Goal: Task Accomplishment & Management: Use online tool/utility

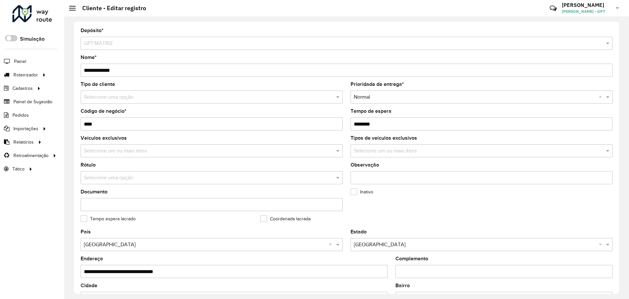
scroll to position [189, 0]
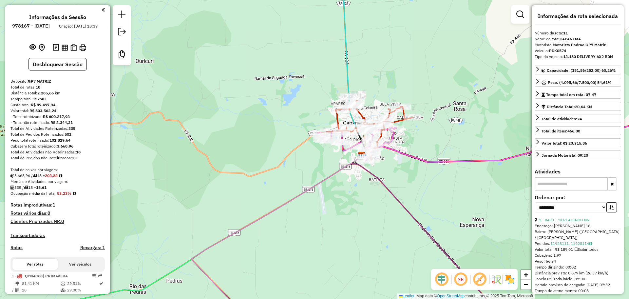
select select "**********"
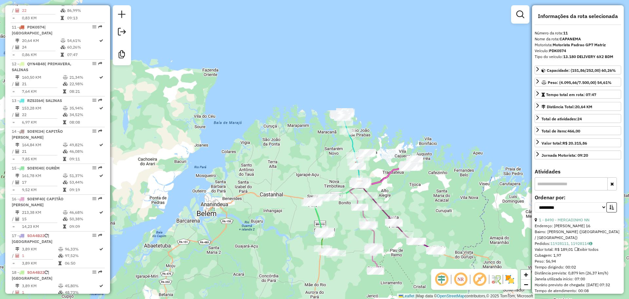
drag, startPoint x: 409, startPoint y: 207, endPoint x: 404, endPoint y: 204, distance: 6.5
click at [404, 204] on div "Janela de atendimento Grade de atendimento Capacidade Transportadoras Veículos …" at bounding box center [314, 149] width 629 height 299
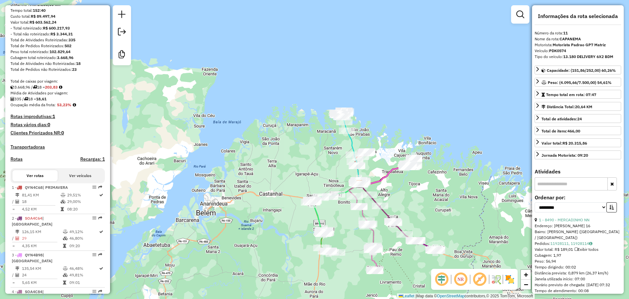
scroll to position [0, 0]
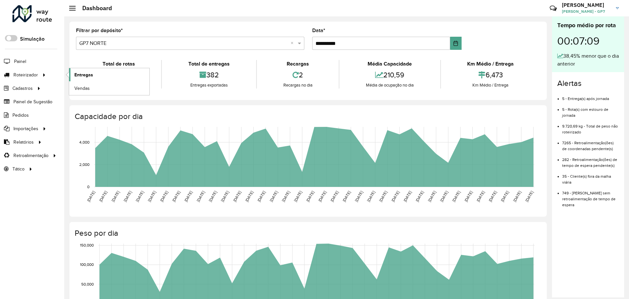
click at [95, 78] on link "Entregas" at bounding box center [109, 74] width 80 height 13
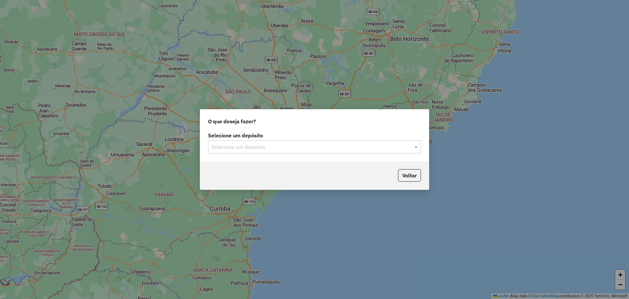
click at [265, 146] on input "text" at bounding box center [307, 147] width 193 height 8
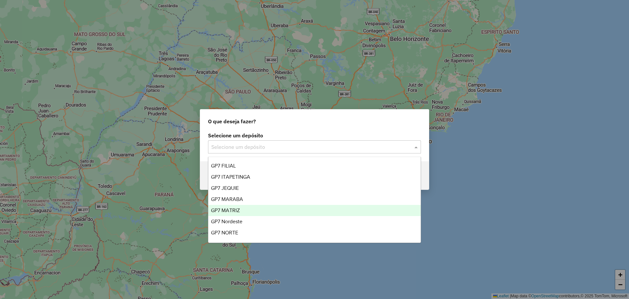
click at [239, 211] on span "GP7 MATRIZ" at bounding box center [225, 210] width 29 height 6
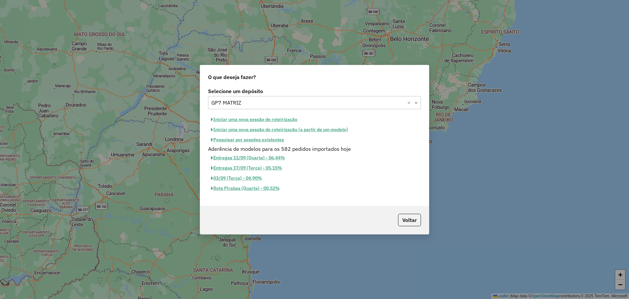
click at [275, 139] on button "Pesquisar por sessões existentes" at bounding box center [247, 140] width 79 height 10
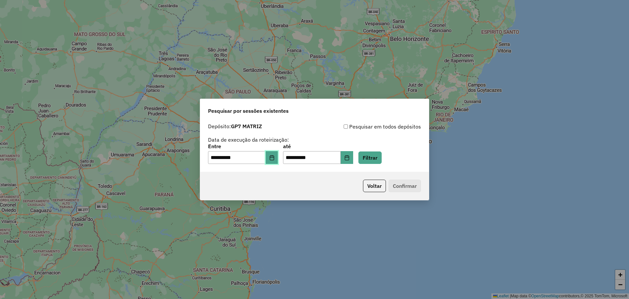
click at [278, 159] on button "Choose Date" at bounding box center [272, 157] width 12 height 13
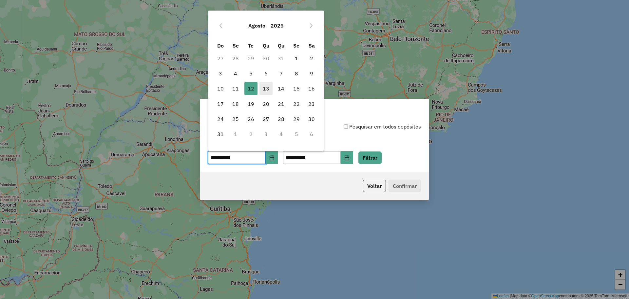
click at [267, 87] on span "13" at bounding box center [265, 88] width 13 height 13
type input "**********"
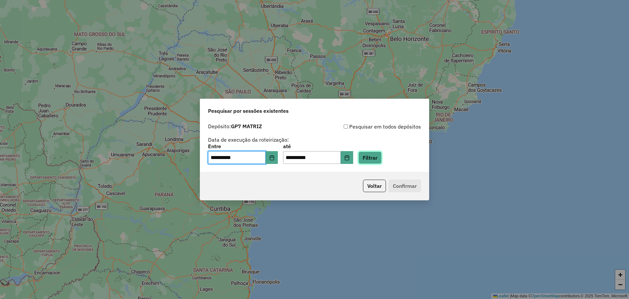
click at [381, 157] on button "Filtrar" at bounding box center [369, 157] width 23 height 12
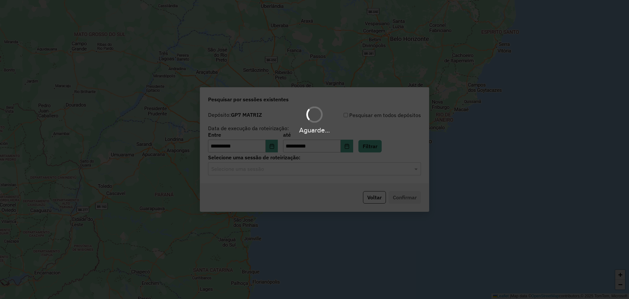
click at [335, 173] on div "Aguarde..." at bounding box center [314, 149] width 629 height 299
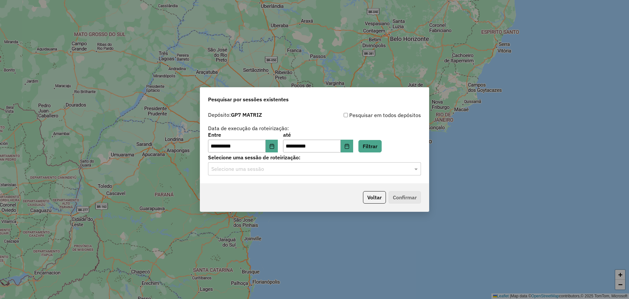
click at [335, 173] on div "Selecione uma sessão" at bounding box center [314, 168] width 213 height 13
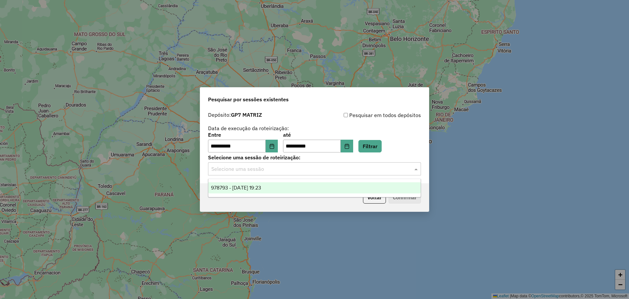
click at [317, 187] on div "978793 - [DATE] 19:23" at bounding box center [314, 187] width 212 height 11
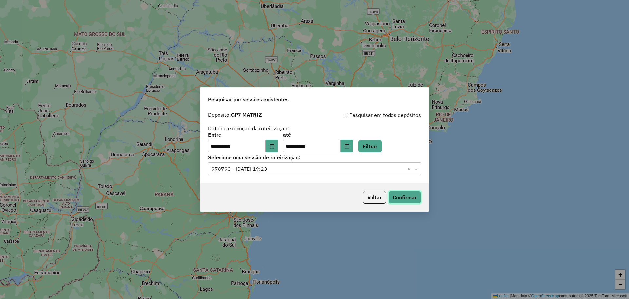
click at [394, 198] on button "Confirmar" at bounding box center [404, 197] width 32 height 12
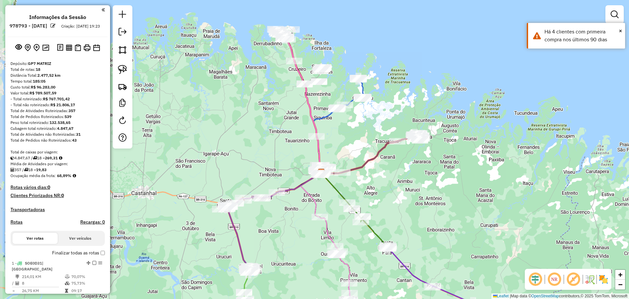
drag, startPoint x: 388, startPoint y: 179, endPoint x: 394, endPoint y: 202, distance: 24.2
click at [394, 202] on div "Janela de atendimento Grade de atendimento Capacidade Transportadoras Veículos …" at bounding box center [314, 149] width 629 height 299
drag, startPoint x: 342, startPoint y: 150, endPoint x: 338, endPoint y: 132, distance: 18.7
click at [339, 132] on div "Janela de atendimento Grade de atendimento Capacidade Transportadoras Veículos …" at bounding box center [314, 149] width 629 height 299
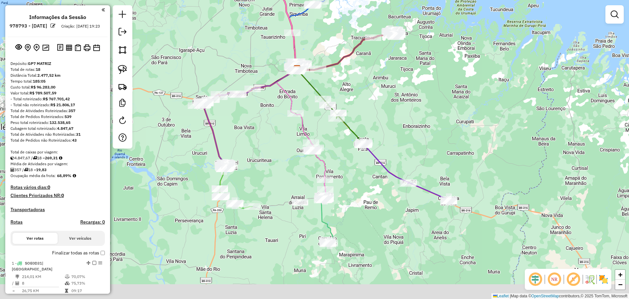
drag, startPoint x: 281, startPoint y: 194, endPoint x: 259, endPoint y: 102, distance: 95.0
click at [259, 102] on div "Janela de atendimento Grade de atendimento Capacidade Transportadoras Veículos …" at bounding box center [314, 149] width 629 height 299
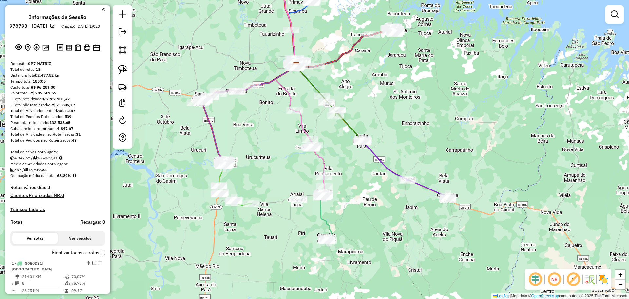
click at [278, 162] on div "Janela de atendimento Grade de atendimento Capacidade Transportadoras Veículos …" at bounding box center [314, 149] width 629 height 299
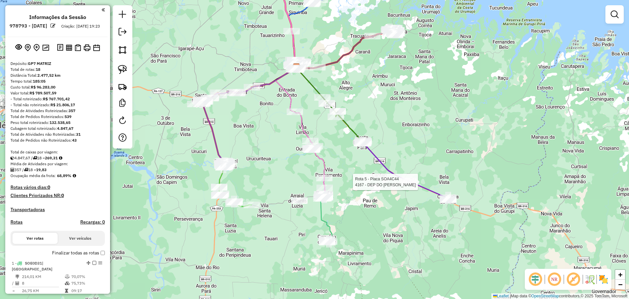
select select "**********"
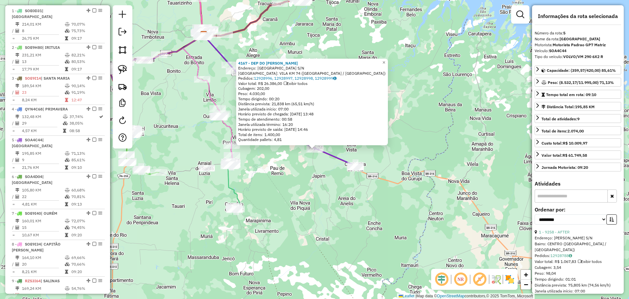
scroll to position [388, 0]
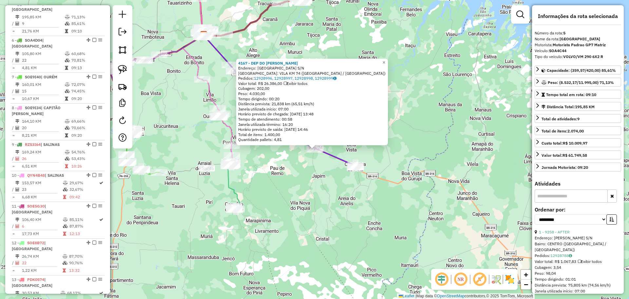
click at [312, 188] on div "Rota 5 - Placa SOA4C44 4167 - DEP DO MARCELO 4167 - DEP DO MARCELO Endereço: VI…" at bounding box center [314, 149] width 629 height 299
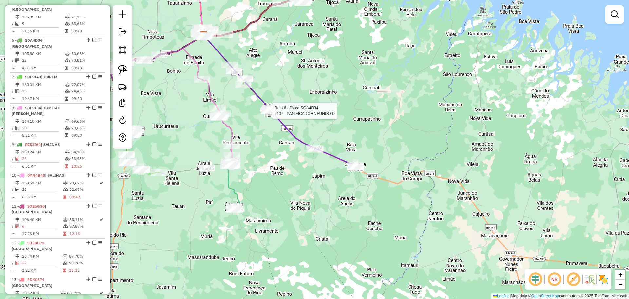
select select "**********"
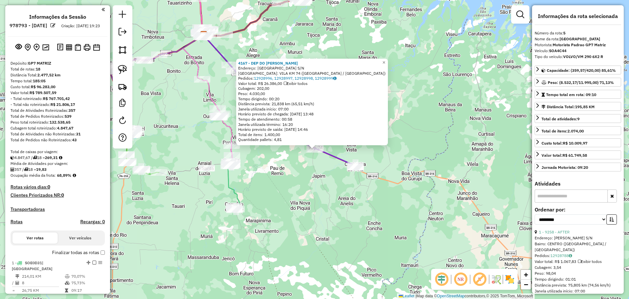
scroll to position [0, 0]
click at [321, 185] on div "4167 - DEP DO MARCELO Endereço: VILA NOVA S/N Bairro: VILA KM 74 (CACHOEIRA DO …" at bounding box center [314, 149] width 629 height 299
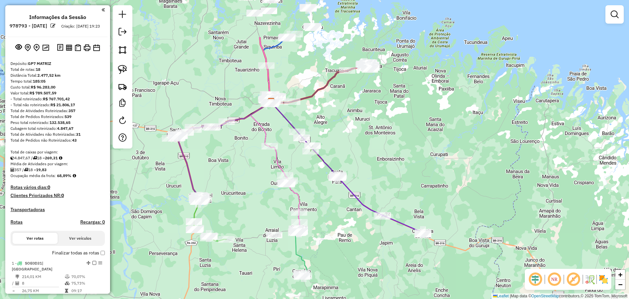
drag, startPoint x: 276, startPoint y: 168, endPoint x: 344, endPoint y: 234, distance: 94.9
click at [344, 234] on div "Janela de atendimento Grade de atendimento Capacidade Transportadoras Veículos …" at bounding box center [314, 149] width 629 height 299
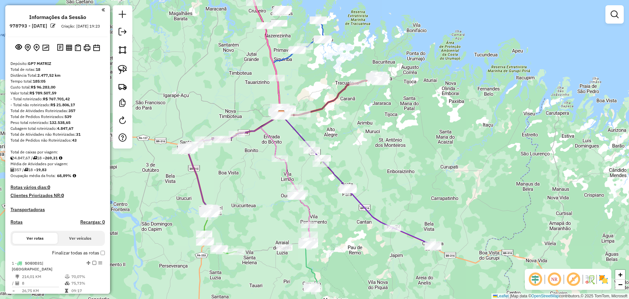
drag, startPoint x: 358, startPoint y: 141, endPoint x: 362, endPoint y: 146, distance: 6.7
click at [362, 146] on div "Janela de atendimento Grade de atendimento Capacidade Transportadoras Veículos …" at bounding box center [314, 149] width 629 height 299
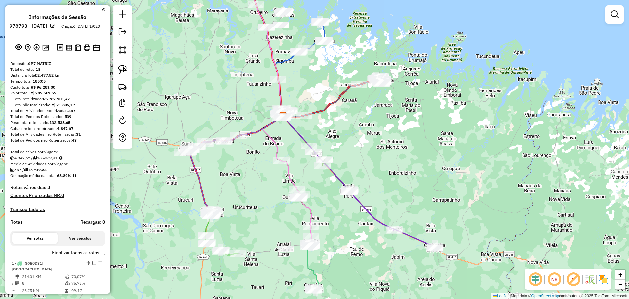
drag, startPoint x: 382, startPoint y: 138, endPoint x: 355, endPoint y: 142, distance: 27.1
click at [390, 163] on div "Janela de atendimento Grade de atendimento Capacidade Transportadoras Veículos …" at bounding box center [314, 149] width 629 height 299
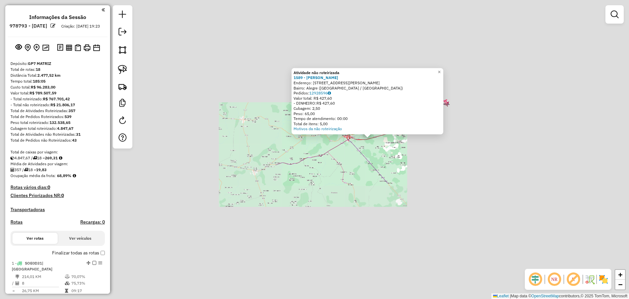
click at [385, 167] on div "Atividade não roteirizada 1589 - LUCINO RODRIGUES DE FREITAS Endereço: Travessa…" at bounding box center [314, 149] width 629 height 299
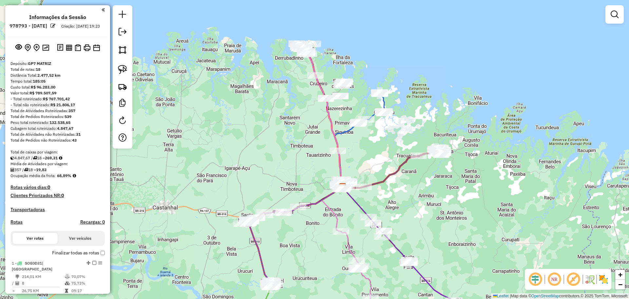
drag, startPoint x: 396, startPoint y: 173, endPoint x: 386, endPoint y: 232, distance: 60.8
click at [393, 247] on div "Rota 6 - Placa SOA4D04 6721 - DEPOSITO DO BOCA Janela de atendimento Grade de a…" at bounding box center [314, 149] width 629 height 299
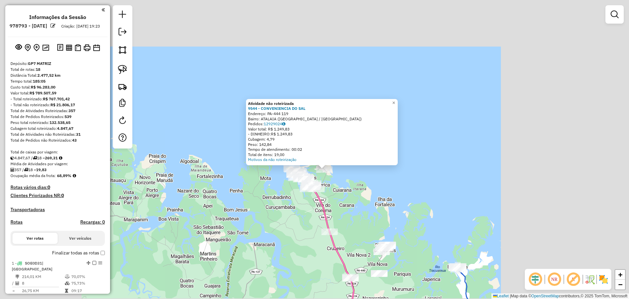
click at [365, 209] on div "Atividade não roteirizada 9544 - CONVENIENCIA DO SAL Endereço: PA-444 119 Bairr…" at bounding box center [314, 149] width 629 height 299
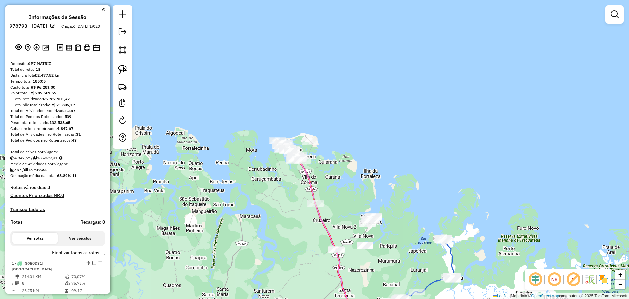
drag, startPoint x: 398, startPoint y: 195, endPoint x: 304, endPoint y: 46, distance: 176.8
click at [305, 46] on div "Janela de atendimento Grade de atendimento Capacidade Transportadoras Veículos …" at bounding box center [314, 149] width 629 height 299
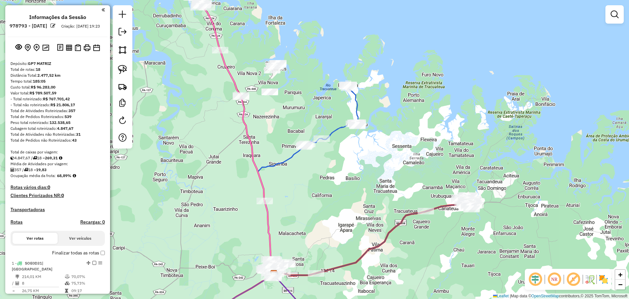
drag, startPoint x: 369, startPoint y: 157, endPoint x: 363, endPoint y: 145, distance: 13.9
click at [363, 145] on div "Janela de atendimento Grade de atendimento Capacidade Transportadoras Veículos …" at bounding box center [314, 149] width 629 height 299
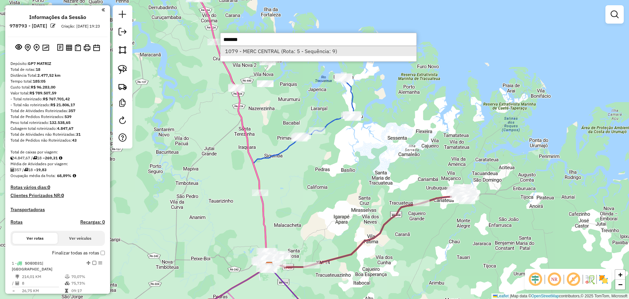
type input "*******"
click at [374, 51] on li "1079 - MERC CENTRAL (Rota: 5 - Sequência: 9)" at bounding box center [318, 51] width 196 height 10
select select "**********"
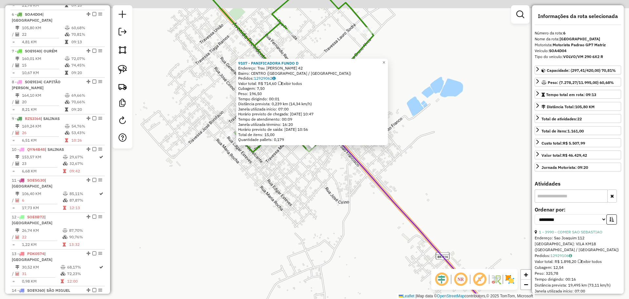
scroll to position [425, 0]
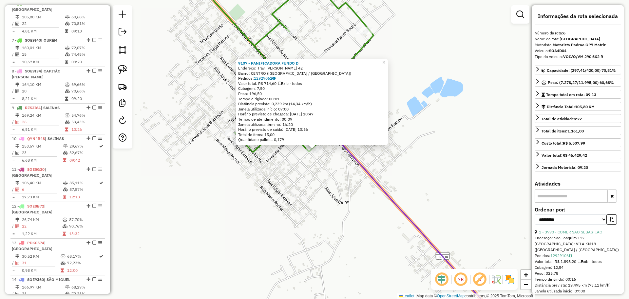
click at [307, 181] on div "9107 - PANIFICADORA FUNDO D Endereço: Trav. Marcilio Dias 42 Bairro: CENTRO (SA…" at bounding box center [314, 149] width 629 height 299
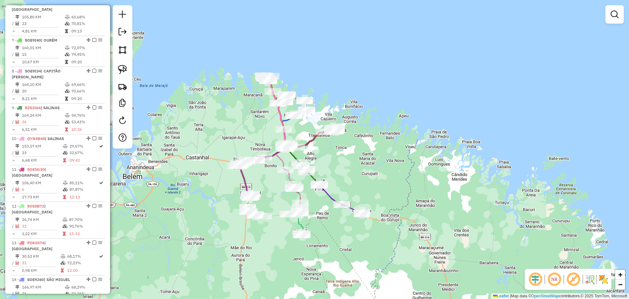
drag, startPoint x: 335, startPoint y: 181, endPoint x: 331, endPoint y: 174, distance: 8.2
click at [335, 178] on div "Janela de atendimento Grade de atendimento Capacidade Transportadoras Veículos …" at bounding box center [314, 149] width 629 height 299
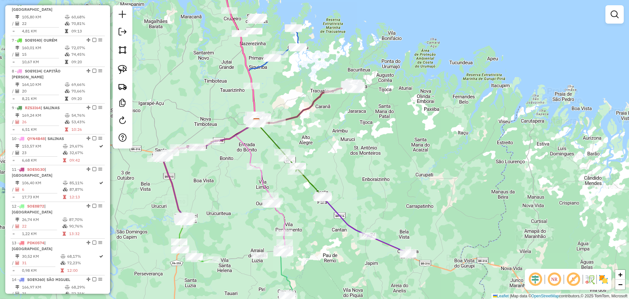
click at [319, 168] on div "Janela de atendimento Grade de atendimento Capacidade Transportadoras Veículos …" at bounding box center [314, 149] width 629 height 299
click at [121, 71] on img at bounding box center [122, 69] width 9 height 9
drag, startPoint x: 303, startPoint y: 144, endPoint x: 348, endPoint y: 193, distance: 66.3
click at [127, 74] on link at bounding box center [122, 69] width 14 height 14
select select "**********"
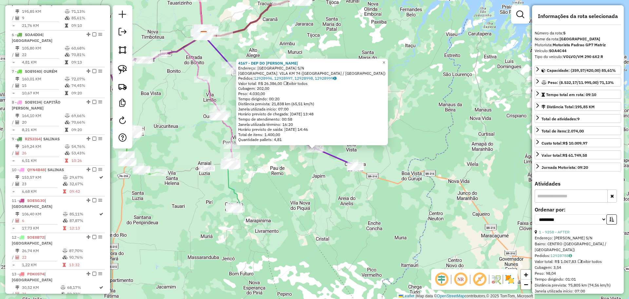
scroll to position [388, 0]
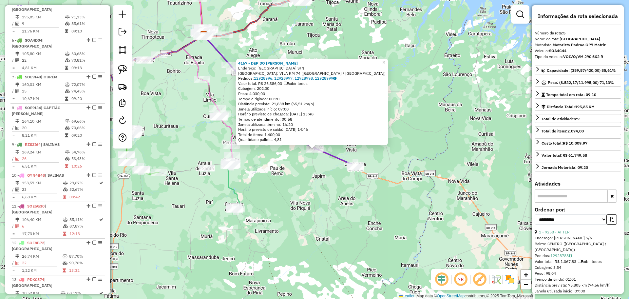
click at [366, 228] on div "4167 - DEP DO MARCELO Endereço: VILA NOVA S/N Bairro: VILA KM 74 (CACHOEIRA DO …" at bounding box center [314, 149] width 629 height 299
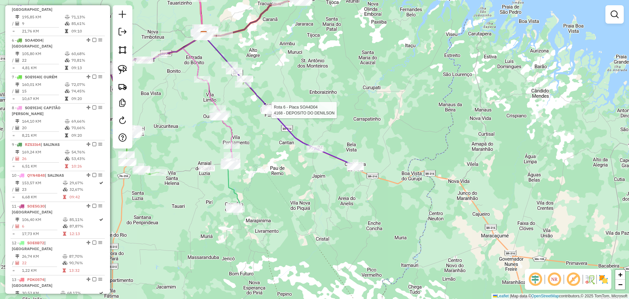
click at [270, 116] on div at bounding box center [269, 110] width 6 height 12
select select "**********"
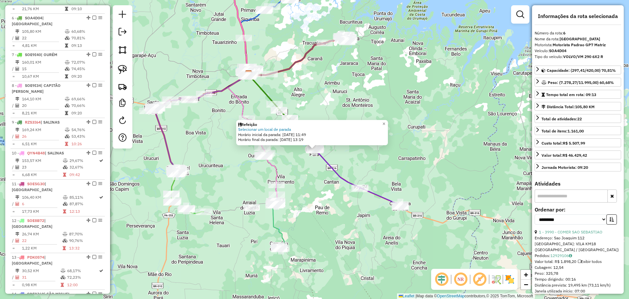
scroll to position [425, 0]
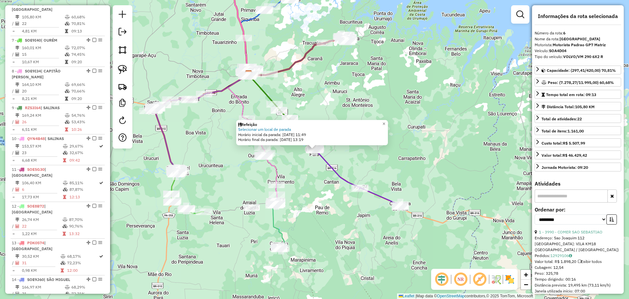
click at [344, 221] on div "Refeição Selecionar um local de parada Horário inicial da parada: 13/08/2025 11…" at bounding box center [314, 149] width 629 height 299
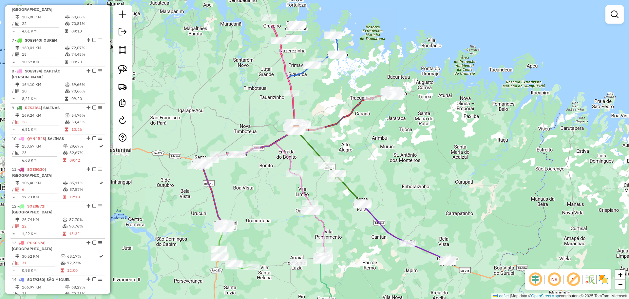
drag, startPoint x: 341, startPoint y: 219, endPoint x: 388, endPoint y: 274, distance: 72.4
click at [388, 275] on div "Janela de atendimento Grade de atendimento Capacidade Transportadoras Veículos …" at bounding box center [314, 149] width 629 height 299
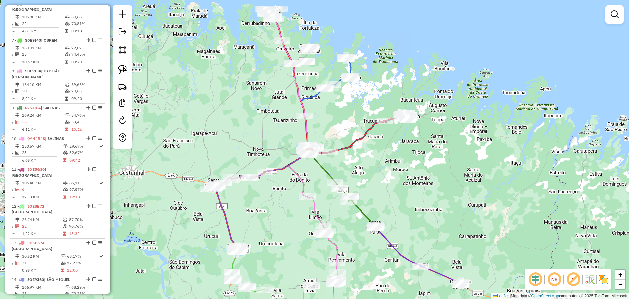
drag, startPoint x: 399, startPoint y: 181, endPoint x: 144, endPoint y: 153, distance: 256.2
click at [412, 203] on div "Janela de atendimento Grade de atendimento Capacidade Transportadoras Veículos …" at bounding box center [314, 149] width 629 height 299
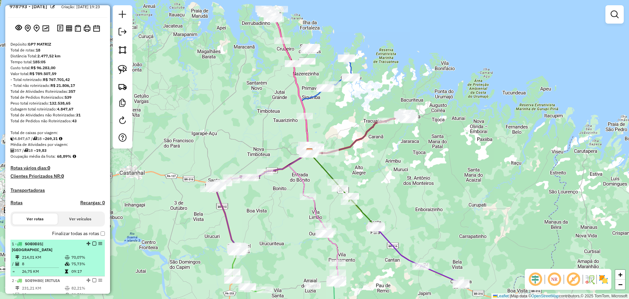
scroll to position [0, 0]
